Goal: Task Accomplishment & Management: Manage account settings

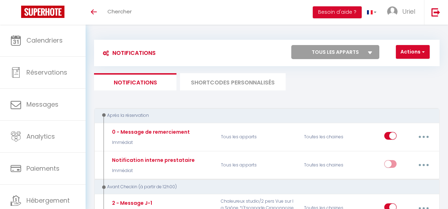
select select
checkbox input "false"
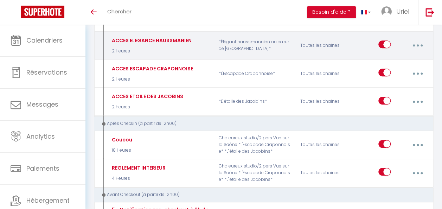
select select
checkbox input "false"
click at [412, 43] on button "button" at bounding box center [418, 45] width 19 height 13
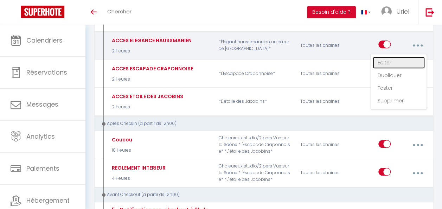
click at [397, 57] on link "Editer" at bounding box center [399, 63] width 52 height 12
type input "ACCES ELEGANCE HAUSSMANIEN"
select select "2 Heures"
select select "if_booking_is_paid"
checkbox input "true"
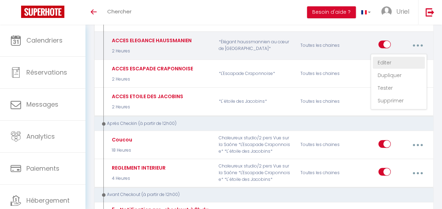
checkbox input "false"
radio input "true"
type input "Instruction d'Accès Élégant haussmannien"
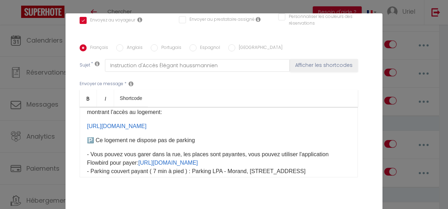
scroll to position [153, 0]
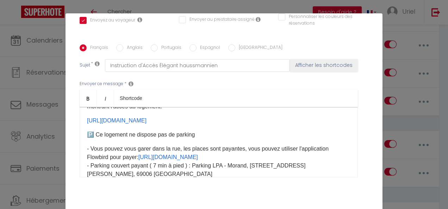
click at [292, 131] on p "🅿️ Ce logement ne dispose pas de parking" at bounding box center [218, 135] width 263 height 8
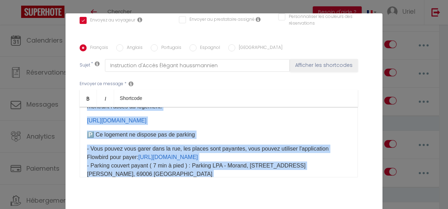
copy div "Loremip [DOLOR:SITAM_CONS]​ Adipi elitse doeiusmo tem : incid ut la’et dolo mag…"
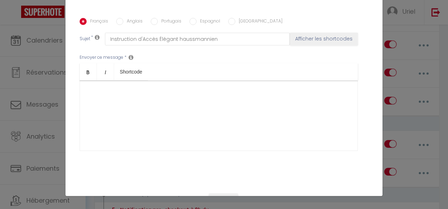
scroll to position [183, 0]
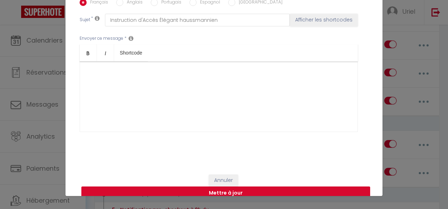
click at [236, 187] on button "Mettre à jour" at bounding box center [225, 193] width 289 height 13
checkbox input "true"
checkbox input "false"
checkbox input "true"
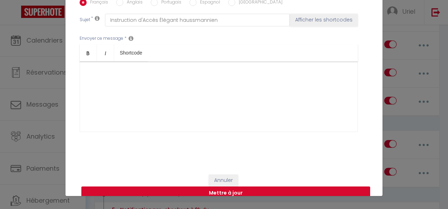
checkbox input "false"
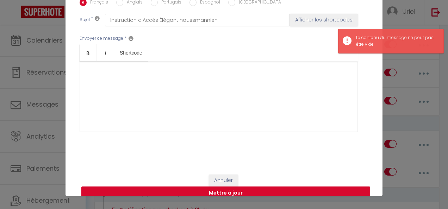
click at [237, 187] on button "Mettre à jour" at bounding box center [225, 193] width 289 height 13
checkbox input "true"
checkbox input "false"
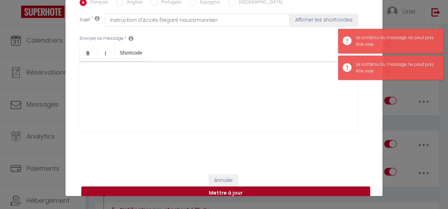
click at [237, 187] on button "Mettre à jour" at bounding box center [225, 193] width 289 height 13
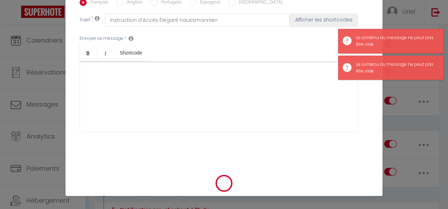
checkbox input "true"
checkbox input "false"
checkbox input "true"
checkbox input "false"
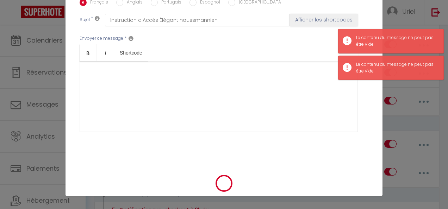
checkbox input "false"
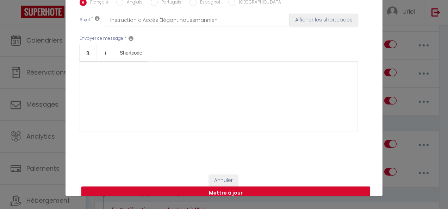
click at [137, 69] on p "​" at bounding box center [218, 73] width 263 height 8
click at [214, 187] on button "Mettre à jour" at bounding box center [225, 193] width 289 height 13
checkbox input "true"
checkbox input "false"
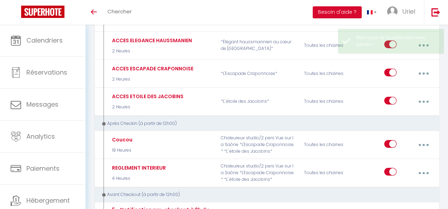
scroll to position [0, 0]
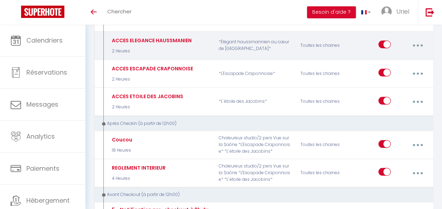
click at [410, 39] on button "button" at bounding box center [418, 45] width 19 height 13
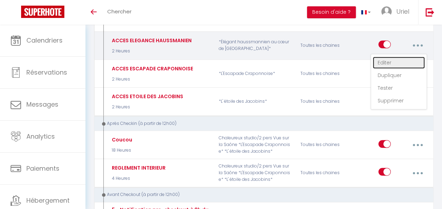
click at [386, 57] on link "Editer" at bounding box center [399, 63] width 52 height 12
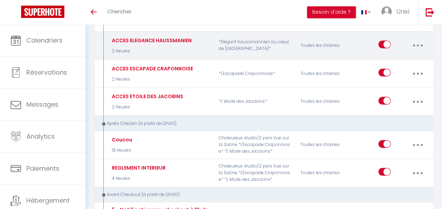
type input "ACCES ELEGANCE HAUSSMANIEN"
select select "2 Heures"
select select "if_booking_is_paid"
checkbox input "true"
checkbox input "false"
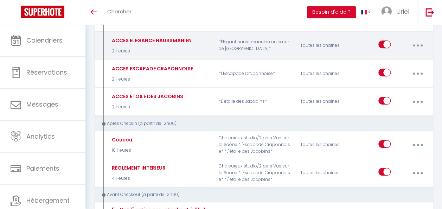
checkbox input "false"
radio input "true"
type input "Instruction d'Accès Élégant haussmannien"
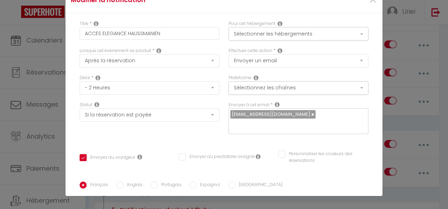
checkbox input "true"
checkbox input "false"
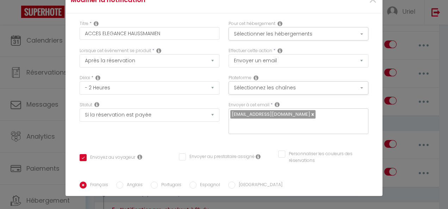
checkbox input "true"
checkbox input "false"
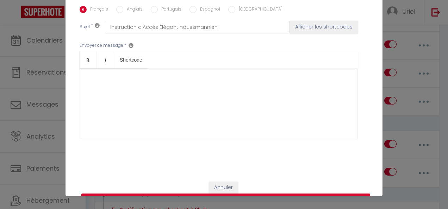
click at [132, 76] on p "​" at bounding box center [218, 80] width 263 height 8
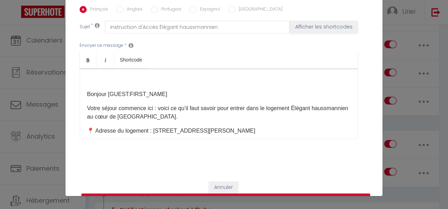
click at [88, 76] on p "​" at bounding box center [218, 80] width 263 height 8
click at [83, 82] on div "Bonjour [GUEST:FIRST_NAME]​ Votre séjour commence ici : voici ce qu’il faut sav…" at bounding box center [219, 104] width 278 height 70
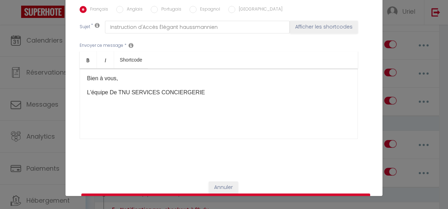
scroll to position [183, 0]
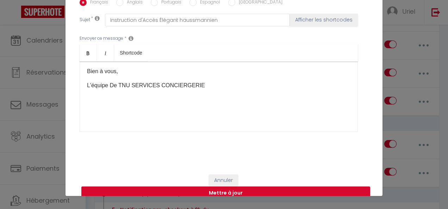
click at [252, 187] on button "Mettre à jour" at bounding box center [225, 193] width 289 height 13
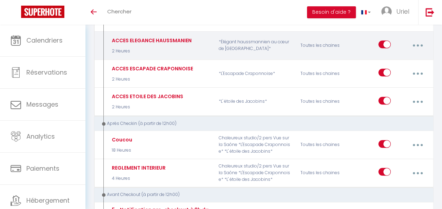
click at [420, 39] on button "button" at bounding box center [418, 45] width 19 height 13
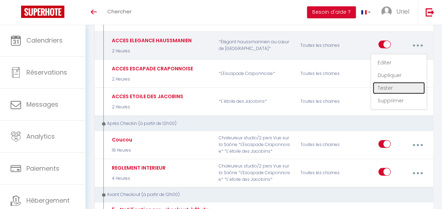
click at [393, 82] on link "Tester" at bounding box center [399, 88] width 52 height 12
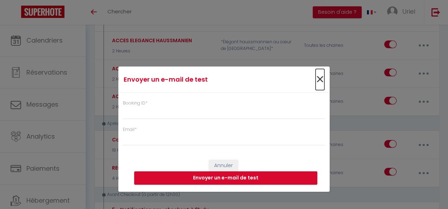
click at [320, 80] on span "×" at bounding box center [319, 79] width 9 height 21
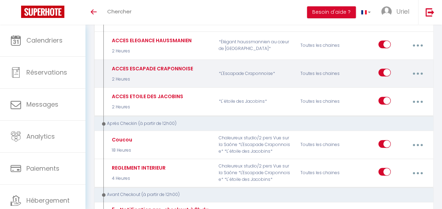
click at [415, 67] on button "button" at bounding box center [418, 73] width 19 height 13
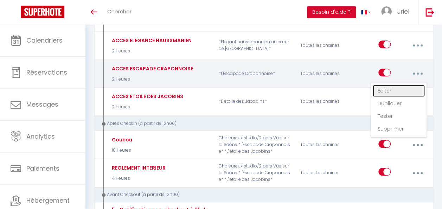
click at [393, 85] on link "Editer" at bounding box center [399, 91] width 52 height 12
type input "ACCES ESCAPADE CRAPONNOISE"
select select "2 Heures"
select select "if_booking_is_paid"
checkbox input "true"
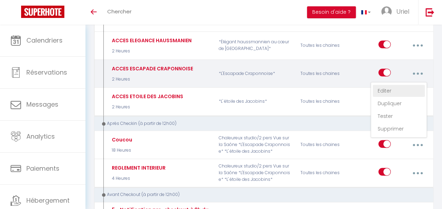
checkbox input "false"
radio input "true"
type input "Instructions d'accès au logement"
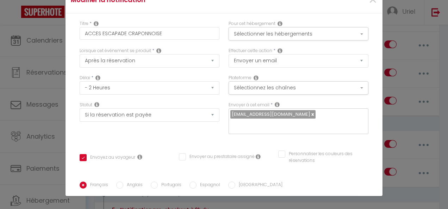
copy div "Loremip [DOLOR:SITAM_CONS]​ Adipi elitse doeiusmo tem : incid ut la’et dolo mag…"
checkbox input "true"
checkbox input "false"
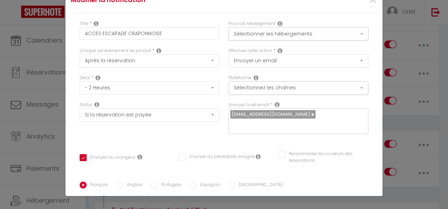
checkbox input "false"
checkbox input "true"
checkbox input "false"
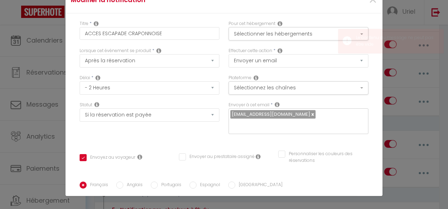
scroll to position [176, 0]
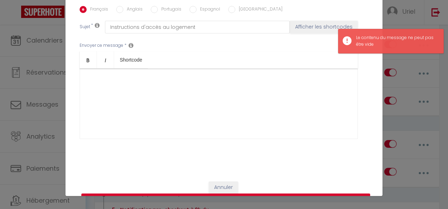
click at [206, 84] on div "​" at bounding box center [219, 104] width 278 height 70
click at [219, 194] on button "Mettre à jour" at bounding box center [225, 200] width 289 height 13
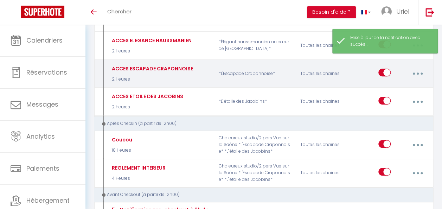
click at [420, 67] on button "button" at bounding box center [418, 73] width 19 height 13
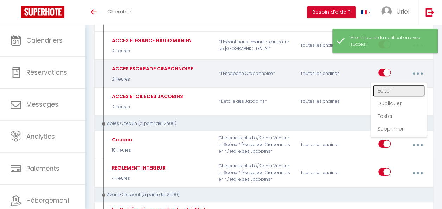
click at [396, 85] on link "Editer" at bounding box center [399, 91] width 52 height 12
type input "ACCES ESCAPADE CRAPONNOISE"
select select "2 Heures"
select select "if_booking_is_paid"
checkbox input "true"
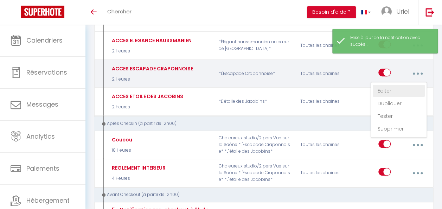
checkbox input "false"
radio input "true"
type input "Instructions d'accès au logement"
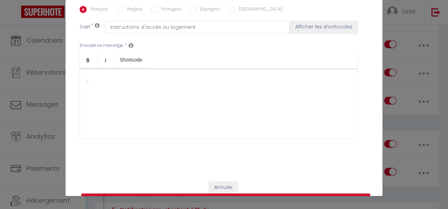
click at [173, 75] on div "​." at bounding box center [219, 104] width 278 height 70
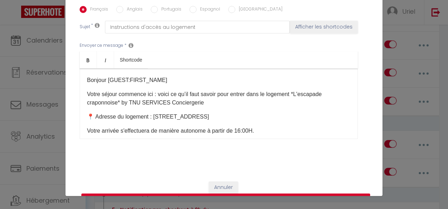
click at [213, 194] on button "Mettre à jour" at bounding box center [225, 200] width 289 height 13
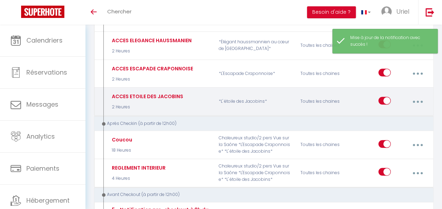
click at [422, 95] on button "button" at bounding box center [418, 101] width 19 height 13
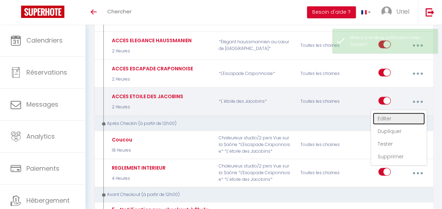
click at [394, 113] on link "Editer" at bounding box center [399, 119] width 52 height 12
type input "ACCES ETOILE DES JACOBINS"
select select "2 Heures"
select select "if_booking_is_paid"
checkbox input "true"
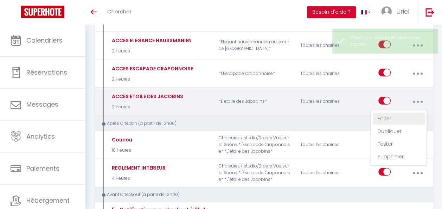
checkbox input "false"
radio input "true"
type input "Instruction d'accès Etoile des Jacobins"
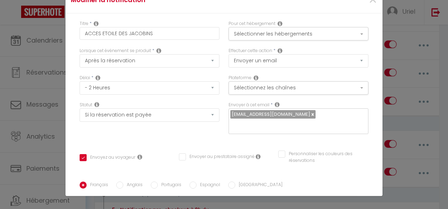
copy div "Loremip [DOLOR:SITAM_CONS]​ Adipi elitse doeiusmo tem : incid ut la’et dolo mag…"
checkbox input "true"
checkbox input "false"
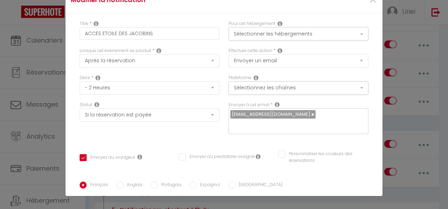
checkbox input "false"
checkbox input "true"
checkbox input "false"
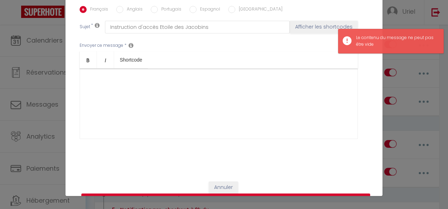
click at [249, 77] on div "​" at bounding box center [219, 104] width 278 height 70
click at [229, 194] on button "Mettre à jour" at bounding box center [225, 200] width 289 height 13
checkbox input "true"
checkbox input "false"
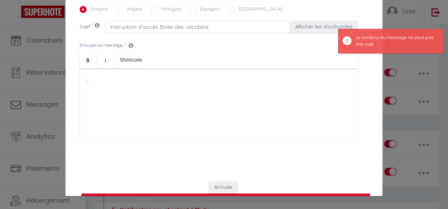
select select "1"
select select
checkbox input "false"
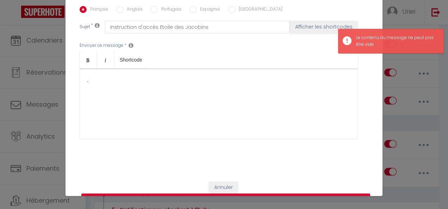
checkbox input "false"
radio input "false"
select select
checkbox input "false"
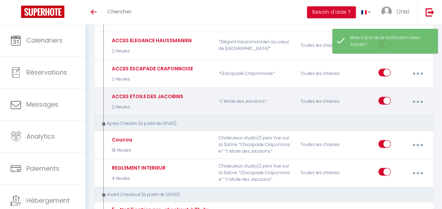
click at [418, 95] on button "button" at bounding box center [418, 101] width 19 height 13
click at [383, 116] on link "Editer" at bounding box center [399, 119] width 52 height 12
type input "ACCES ETOILE DES JACOBINS"
select select "2 Heures"
select select "if_booking_is_paid"
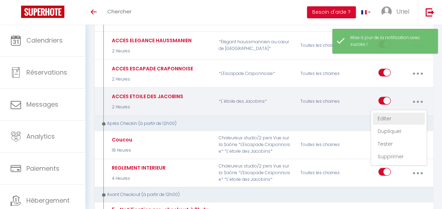
checkbox input "true"
checkbox input "false"
radio input "true"
type input "Instruction d'accès Etoile des Jacobins"
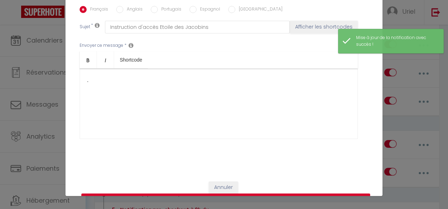
click at [172, 77] on div "​." at bounding box center [219, 104] width 278 height 70
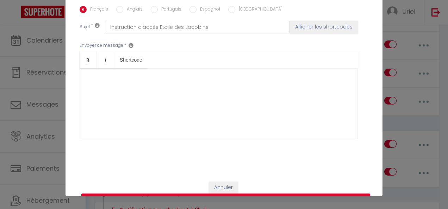
click at [202, 194] on button "Mettre à jour" at bounding box center [225, 200] width 289 height 13
checkbox input "true"
checkbox input "false"
checkbox input "true"
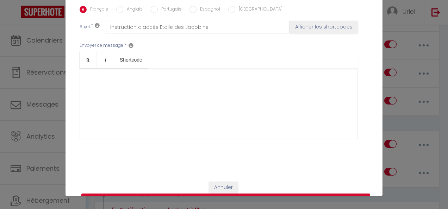
checkbox input "false"
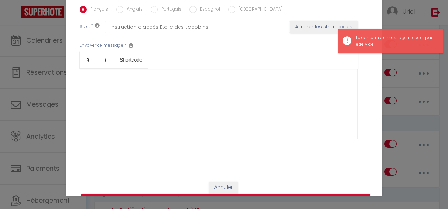
click at [144, 76] on p "​" at bounding box center [218, 80] width 263 height 8
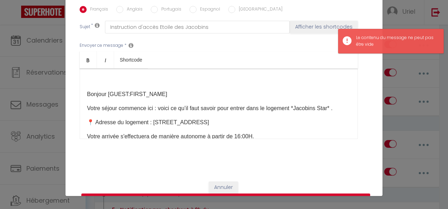
click at [89, 76] on div "​ Bonjour [GUEST:FIRST_NAME]​ Votre séjour commence ici : voici ce qu’il faut s…" at bounding box center [219, 104] width 278 height 70
click at [82, 84] on div "​ Bonjour [GUEST:FIRST_NAME]​ Votre séjour commence ici : voici ce qu’il faut s…" at bounding box center [219, 104] width 278 height 70
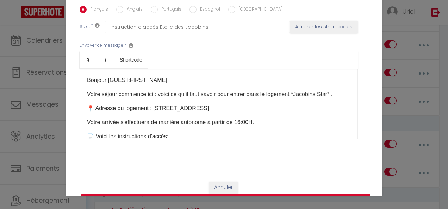
click at [196, 194] on button "Mettre à jour" at bounding box center [225, 200] width 289 height 13
